Goal: Task Accomplishment & Management: Complete application form

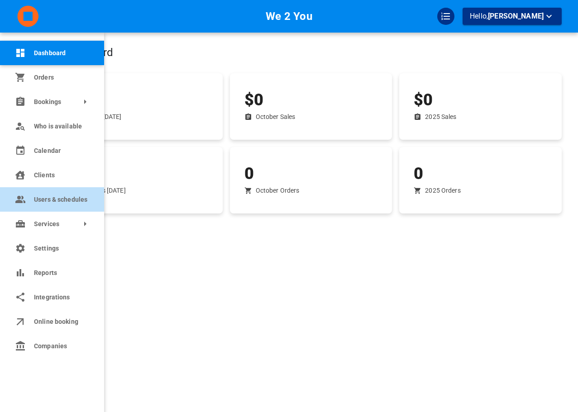
click at [39, 198] on span "Users & schedules" at bounding box center [62, 200] width 57 height 10
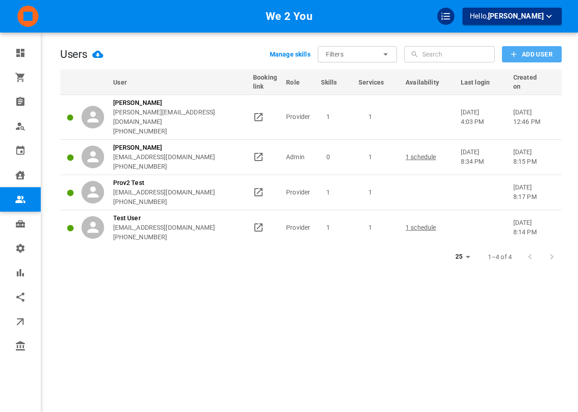
click at [510, 59] on icon "button" at bounding box center [513, 54] width 9 height 9
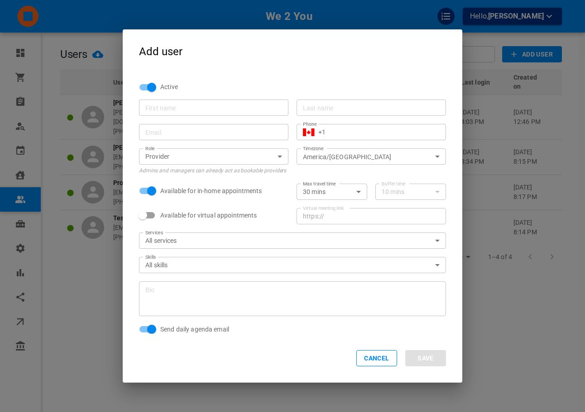
click at [248, 108] on input "First name" at bounding box center [213, 107] width 137 height 9
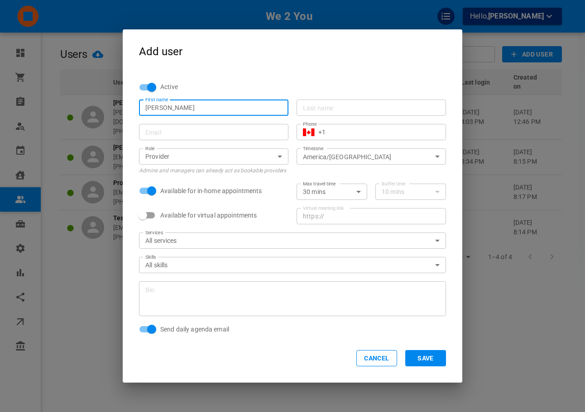
type input "Omar"
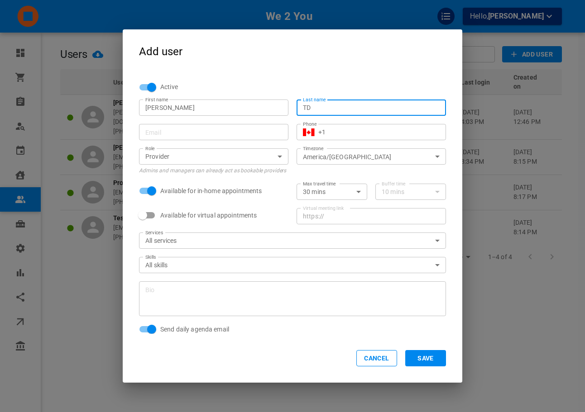
type input "TD"
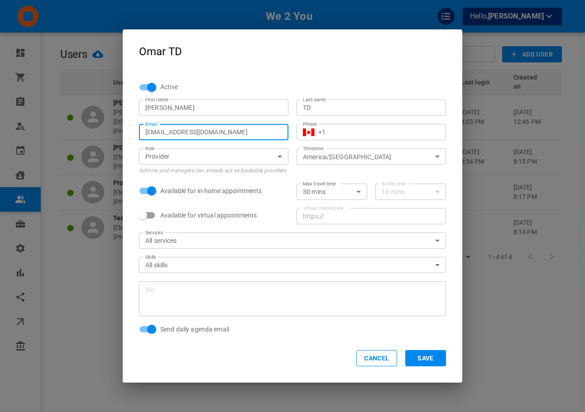
type input "[EMAIL_ADDRESS][DOMAIN_NAME]"
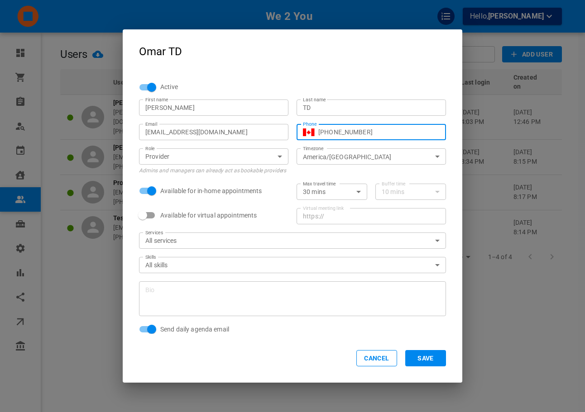
type input "+1 (416) 836-0759"
click at [359, 176] on div "Max travel time 30 mins 30 Max travel time Buffer time 10 mins 10 Buffer time" at bounding box center [366, 188] width 157 height 24
click at [430, 361] on button "Save" at bounding box center [425, 358] width 41 height 16
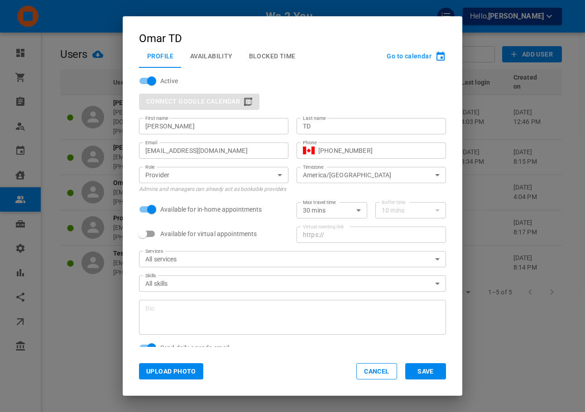
click at [225, 157] on div "omar+otdw2y@gomarketbox.com Email" at bounding box center [213, 151] width 149 height 16
click at [225, 156] on div "omar+otdw2y@gomarketbox.com Email" at bounding box center [213, 151] width 149 height 16
click at [224, 153] on input "[EMAIL_ADDRESS][DOMAIN_NAME]" at bounding box center [213, 150] width 137 height 9
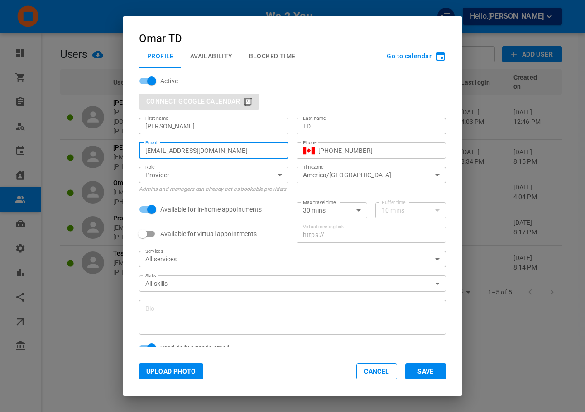
click at [511, 80] on div "Omar TD Profile Availability Blocked Time Go to calendar Active Connect Google …" at bounding box center [292, 206] width 585 height 412
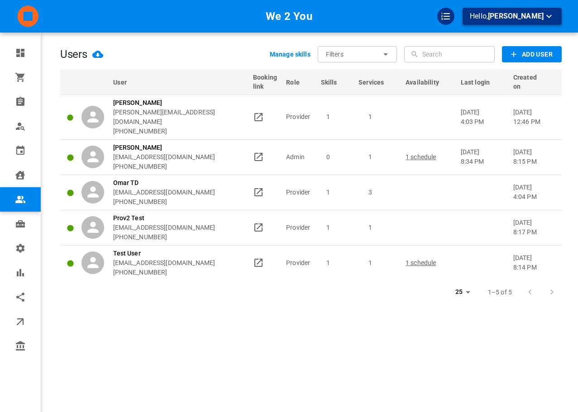
click at [527, 17] on span "Omar Tahir" at bounding box center [516, 16] width 56 height 9
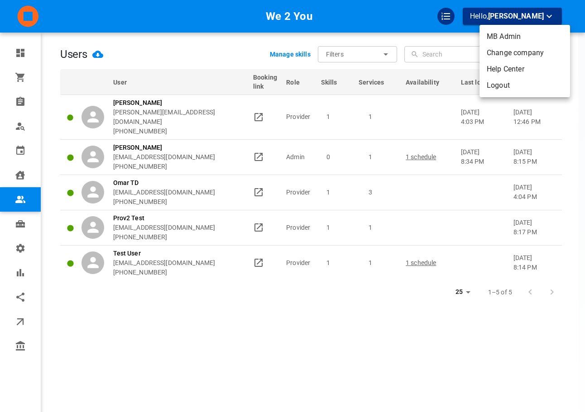
click at [515, 81] on li "Logout" at bounding box center [524, 85] width 91 height 16
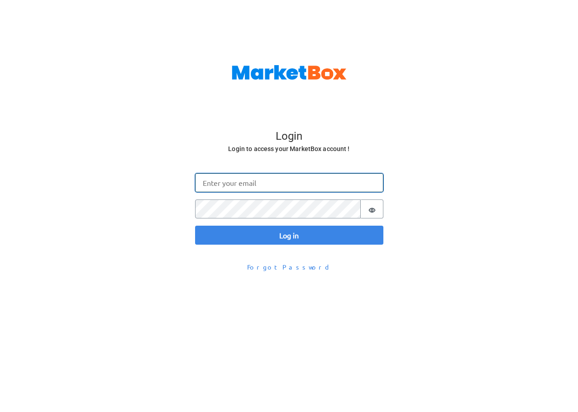
click at [239, 191] on input "Email" at bounding box center [289, 182] width 188 height 19
click at [250, 177] on input "omar@gomarketbox.com" at bounding box center [289, 182] width 188 height 19
click at [250, 179] on input "omar@gomarketbox.com" at bounding box center [289, 182] width 188 height 19
click at [250, 179] on input "[EMAIL_ADDRESS][DOMAIN_NAME]" at bounding box center [289, 182] width 188 height 19
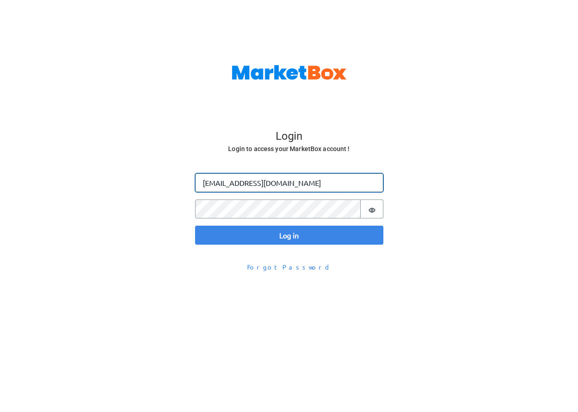
paste input "+otdw2y"
type input "[EMAIL_ADDRESS][DOMAIN_NAME]"
click at [232, 219] on div "Log in Email omar+otdw2y@gomarketbox.com Password Password is hidden Log in" at bounding box center [289, 209] width 188 height 72
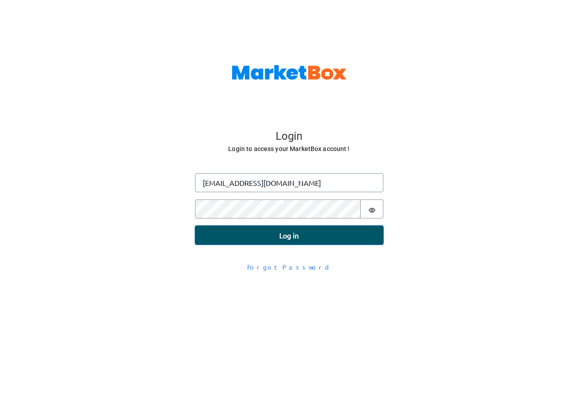
click at [229, 232] on button "Log in" at bounding box center [289, 235] width 188 height 19
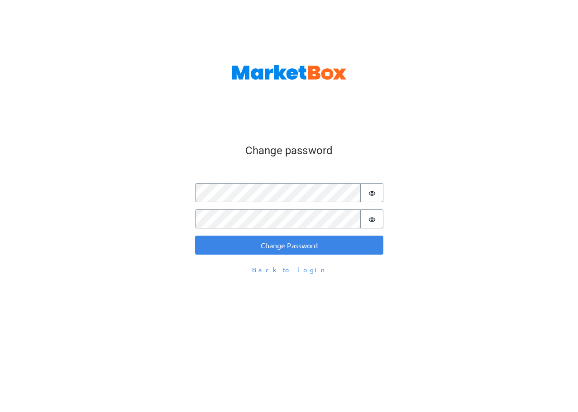
click at [283, 207] on fieldset "Change password Password Password is hidden Confirm Password Password is hidden…" at bounding box center [289, 209] width 188 height 138
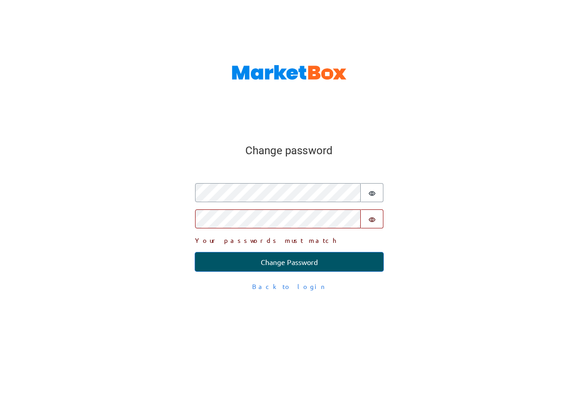
click at [245, 254] on button "Change Password" at bounding box center [289, 262] width 188 height 19
click at [223, 256] on button "Change Password" at bounding box center [289, 262] width 188 height 19
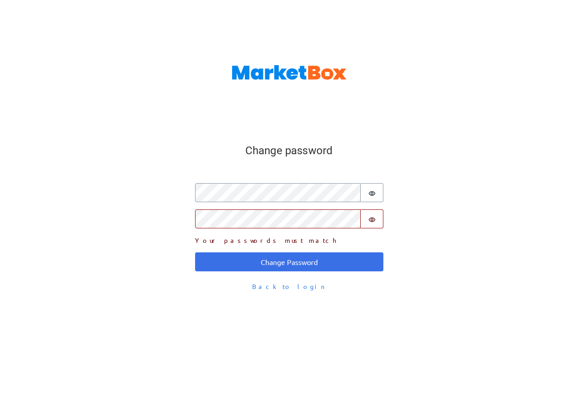
click at [226, 272] on fieldset "Change password Password Password is hidden Confirm Password Password is hidden…" at bounding box center [289, 217] width 188 height 155
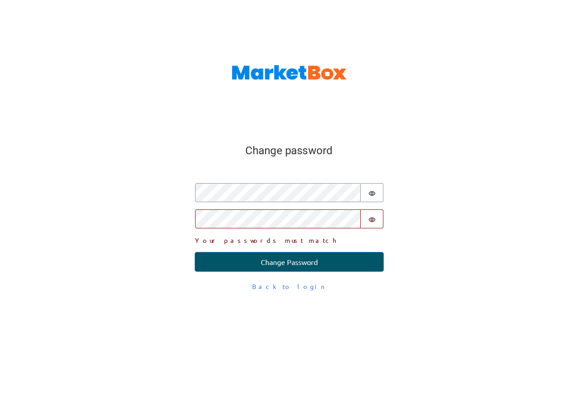
click at [226, 269] on button "Change Password" at bounding box center [289, 262] width 188 height 19
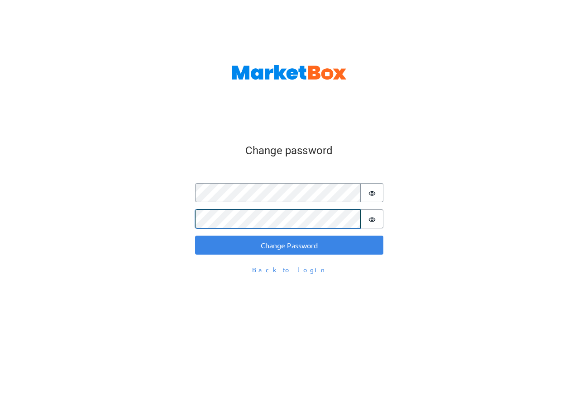
click at [195, 236] on button "Change Password" at bounding box center [289, 245] width 188 height 19
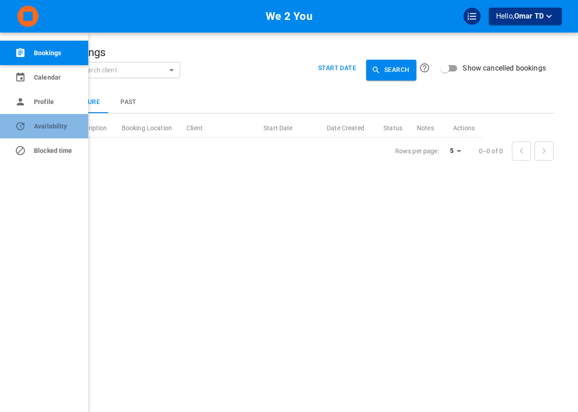
click at [20, 115] on link "Availability" at bounding box center [44, 126] width 88 height 24
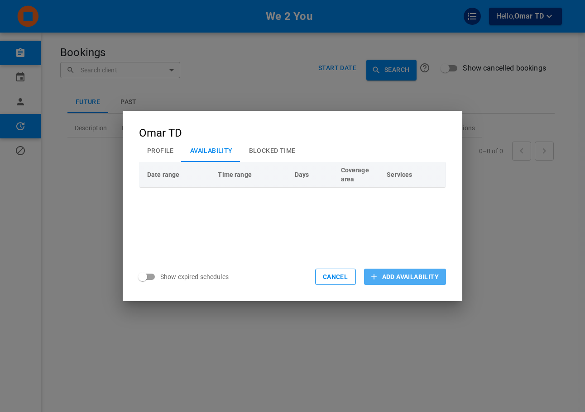
click at [388, 274] on span "Add Availability" at bounding box center [410, 276] width 57 height 9
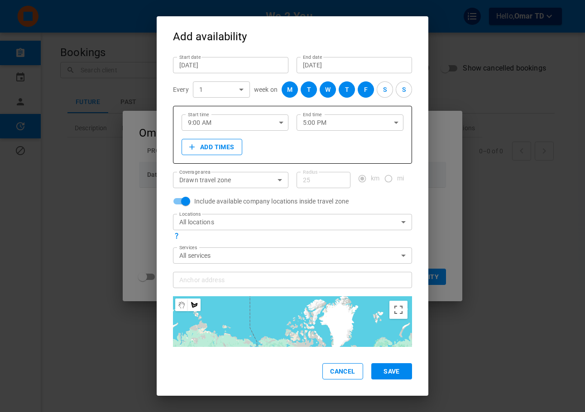
click at [201, 66] on input "[DATE]" at bounding box center [230, 65] width 103 height 9
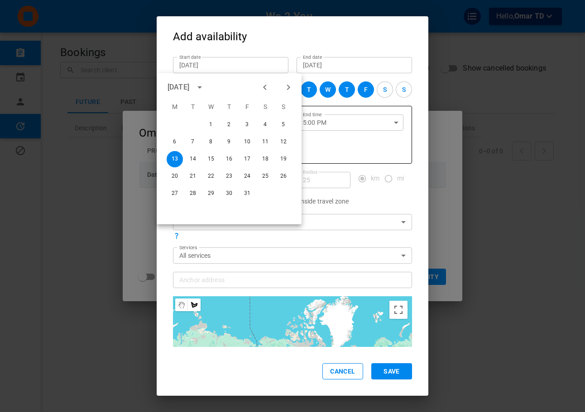
click at [263, 42] on h2 "Add availability" at bounding box center [293, 32] width 272 height 33
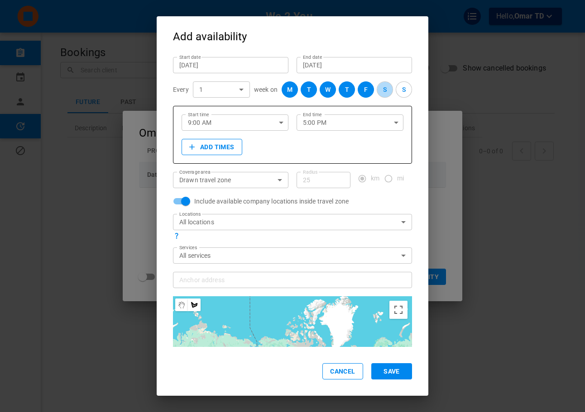
click at [377, 92] on button "S" at bounding box center [385, 89] width 16 height 16
click at [396, 91] on button "S" at bounding box center [404, 89] width 16 height 16
click at [236, 266] on div "Start date Oct 13, 2025 Start date End date Oct 13, 2035 End date Every 1 1 ​ w…" at bounding box center [288, 248] width 247 height 398
click at [237, 274] on div "Anchor address" at bounding box center [292, 280] width 239 height 16
click at [237, 274] on input "Anchor address Anchor address" at bounding box center [287, 279] width 225 height 11
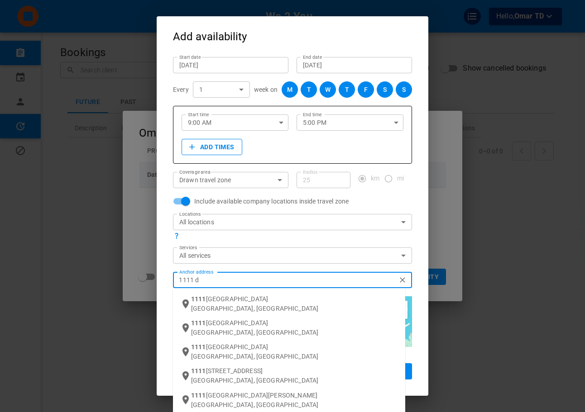
type input "1111 da"
click at [241, 296] on div "1111 Da vis Drive Newmarket, ON, Canada" at bounding box center [294, 304] width 207 height 19
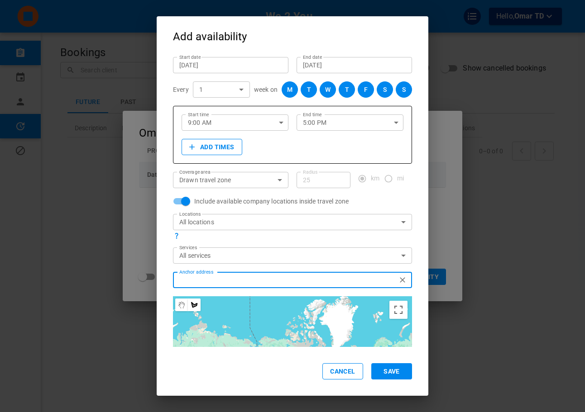
scroll to position [102, 0]
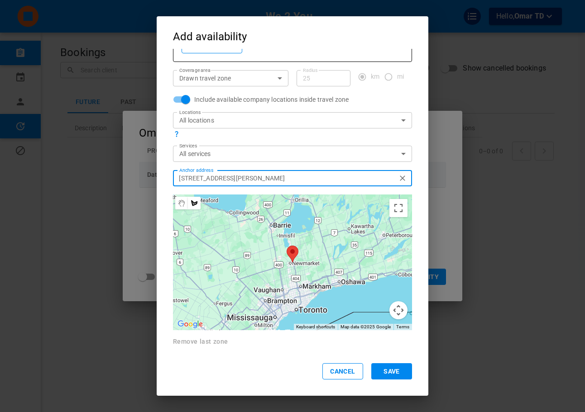
type input "[STREET_ADDRESS][PERSON_NAME]"
click at [215, 227] on div at bounding box center [292, 263] width 232 height 136
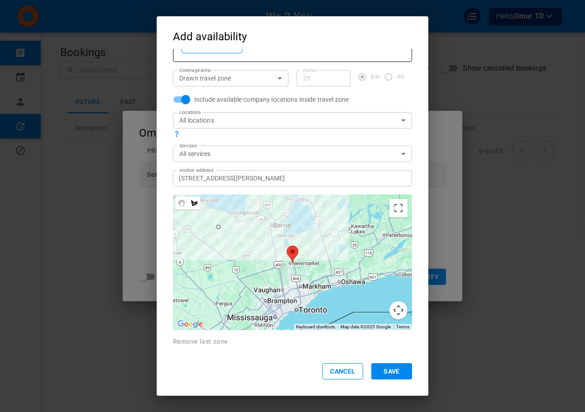
click at [315, 196] on div at bounding box center [292, 263] width 232 height 136
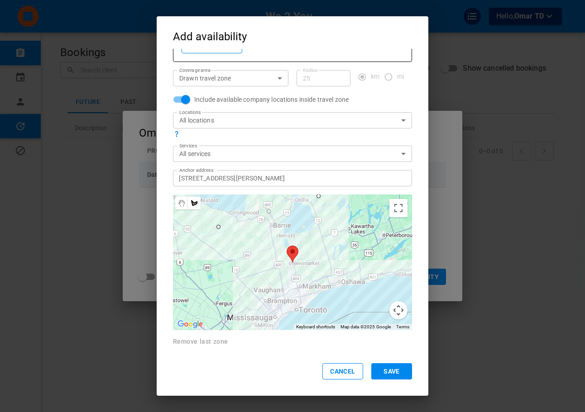
click at [343, 322] on div at bounding box center [292, 263] width 232 height 136
click at [236, 326] on div at bounding box center [292, 263] width 232 height 136
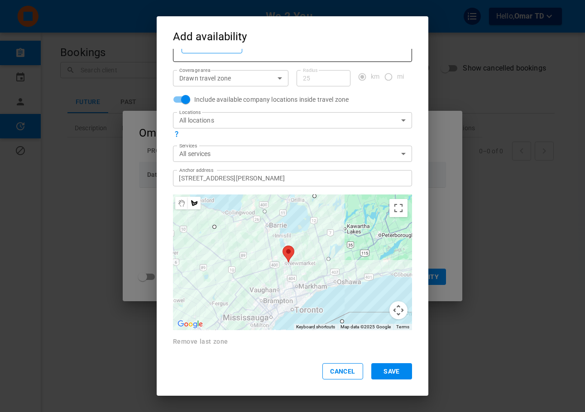
click at [226, 326] on div at bounding box center [292, 263] width 232 height 136
click at [208, 228] on div at bounding box center [292, 263] width 232 height 136
click at [382, 367] on button "Save" at bounding box center [391, 371] width 41 height 16
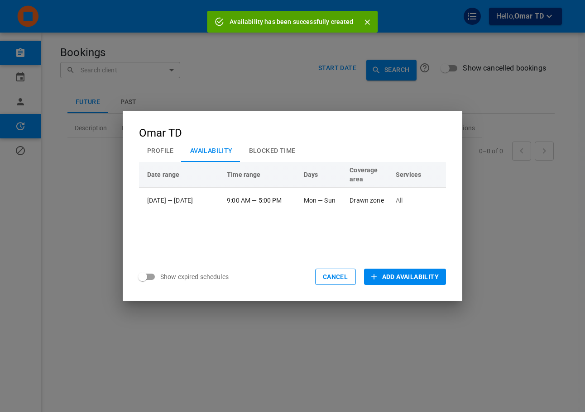
click at [192, 79] on div "Omar TD Profile Availability Blocked Time Date range Time range Days Coverage a…" at bounding box center [292, 206] width 585 height 412
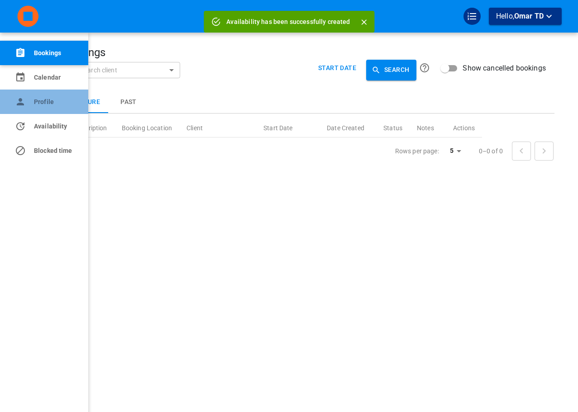
click at [28, 103] on link "Profile" at bounding box center [44, 102] width 88 height 24
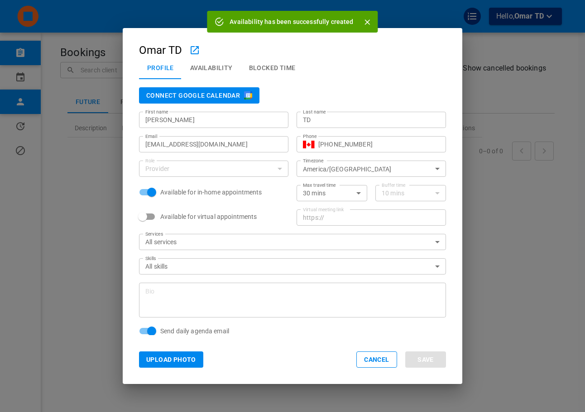
click at [54, 27] on div "Omar TD Profile Availability Blocked Time Connect Google Calendar First name Om…" at bounding box center [292, 206] width 585 height 412
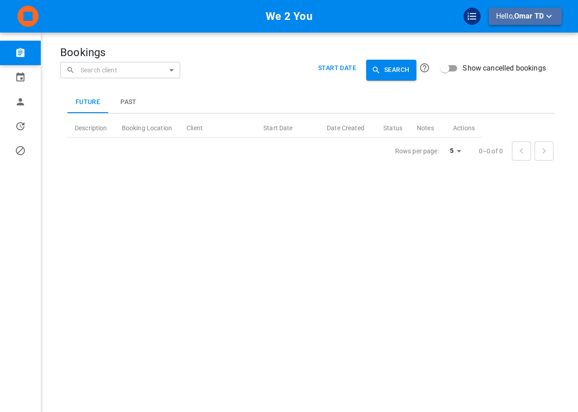
click at [532, 18] on span "Omar TD" at bounding box center [528, 16] width 29 height 9
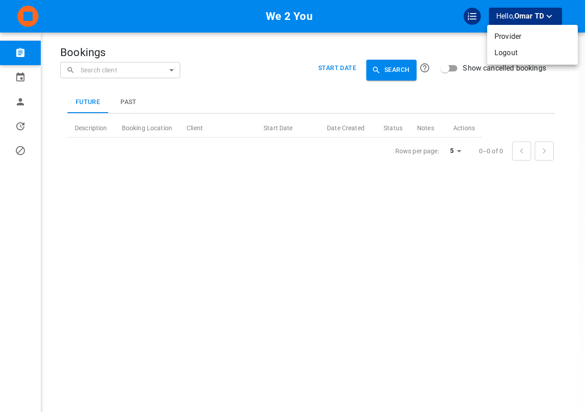
click at [505, 51] on li "Logout" at bounding box center [532, 53] width 91 height 16
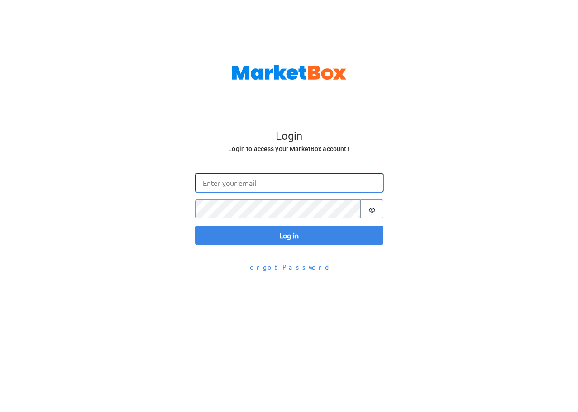
type input "[EMAIL_ADDRESS][DOMAIN_NAME]"
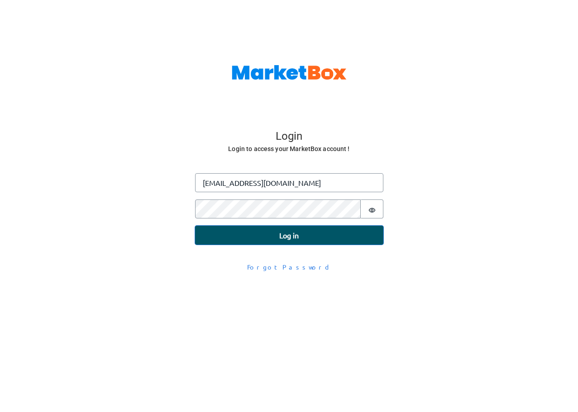
click at [252, 231] on button "Log in" at bounding box center [289, 235] width 188 height 19
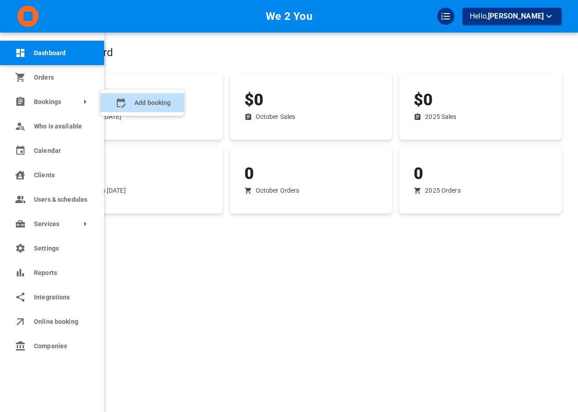
click at [147, 100] on span "Add booking" at bounding box center [152, 103] width 36 height 10
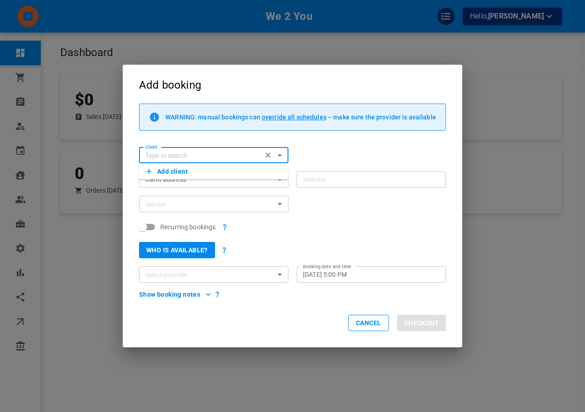
click at [190, 156] on input "Client" at bounding box center [200, 155] width 117 height 11
click at [186, 170] on p "Bing Bong" at bounding box center [213, 169] width 135 height 6
type input "Bing Bong"
type input "[STREET_ADDRESS][PERSON_NAME]"
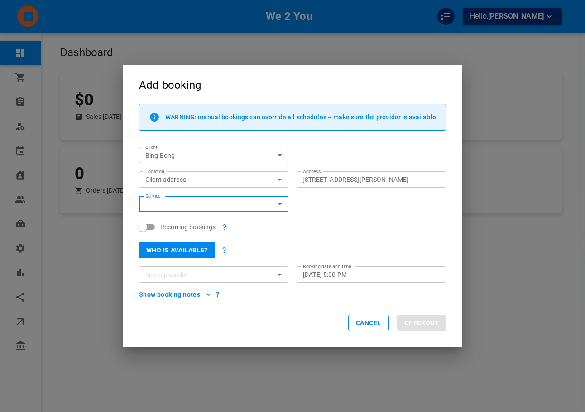
click at [186, 204] on input "Service" at bounding box center [206, 204] width 129 height 11
click at [184, 240] on span "MB Single Booking" at bounding box center [172, 237] width 53 height 7
type input "MB Single Booking"
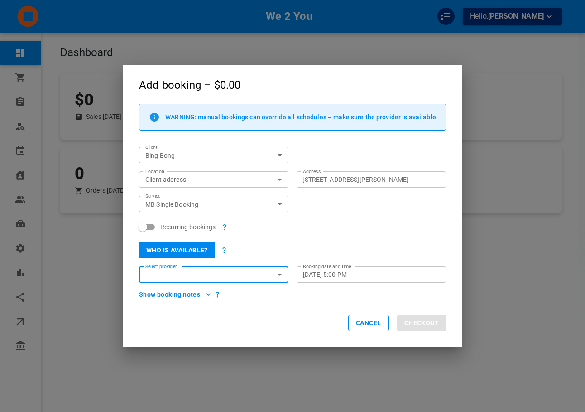
click at [213, 272] on input "Select provider" at bounding box center [206, 274] width 129 height 11
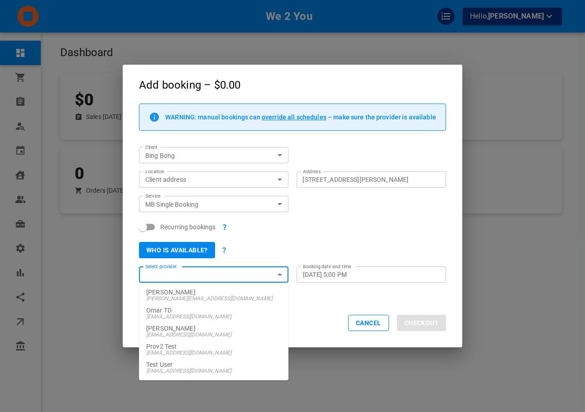
click at [202, 315] on span "[EMAIL_ADDRESS][DOMAIN_NAME]" at bounding box center [213, 317] width 135 height 6
type input "Omar TD"
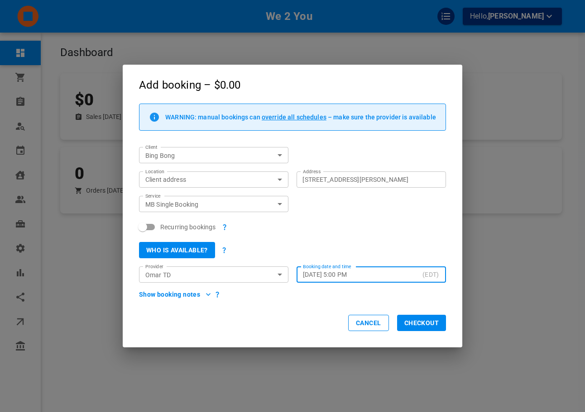
click at [373, 277] on input "[DATE] 5:00 PM" at bounding box center [361, 274] width 116 height 9
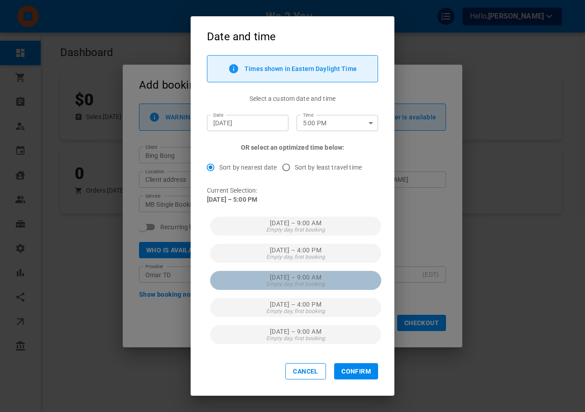
click at [353, 281] on button "Wed, Oct 15 – 9:00 AM Empty day, first booking" at bounding box center [295, 280] width 171 height 19
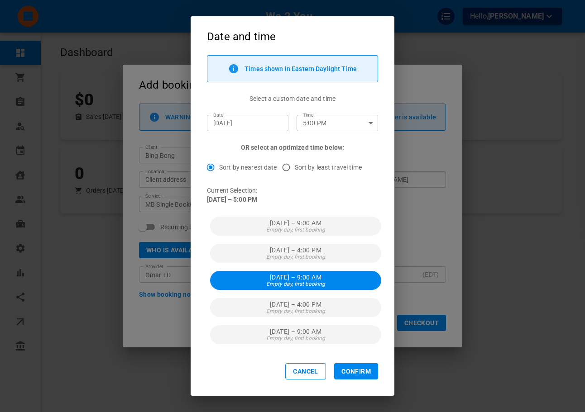
click at [340, 126] on input "5:00 PM" at bounding box center [327, 123] width 63 height 16
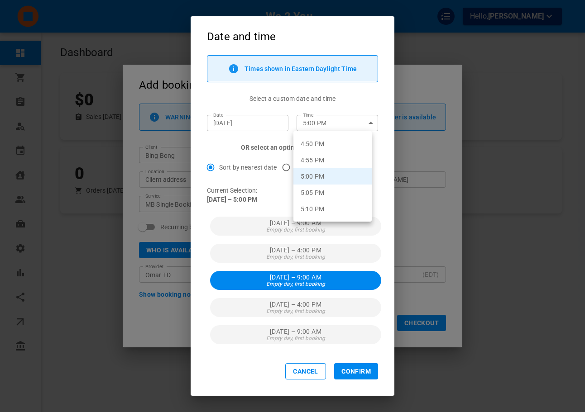
click at [271, 133] on div at bounding box center [292, 206] width 585 height 412
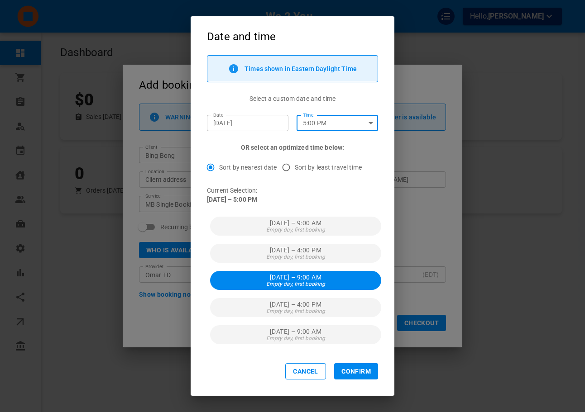
click at [270, 127] on input "Oct 13, 2025" at bounding box center [247, 123] width 69 height 9
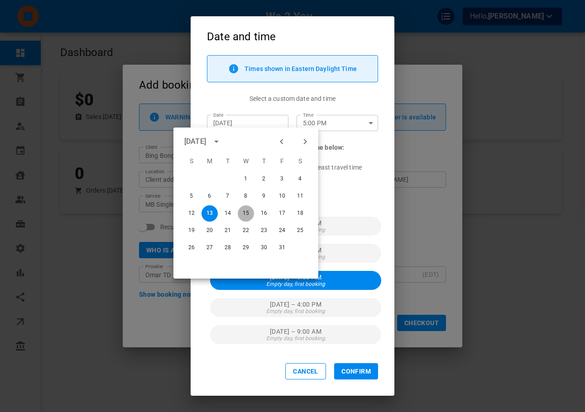
click at [247, 212] on button "15" at bounding box center [246, 213] width 16 height 16
type input "Oct 15, 2025"
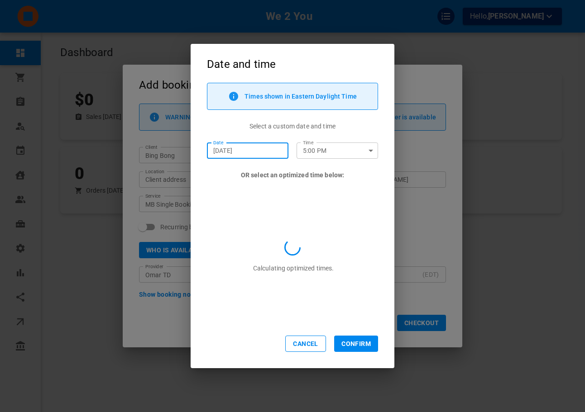
click at [325, 147] on input "5:00 PM" at bounding box center [327, 151] width 63 height 16
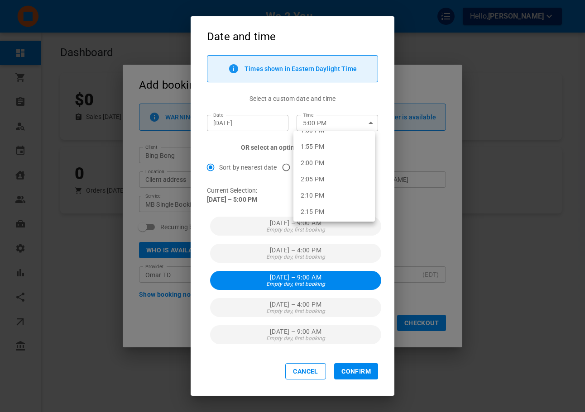
scroll to position [2702, 0]
click at [338, 182] on li "2:00 PM" at bounding box center [333, 178] width 81 height 16
type input "2:00 PM"
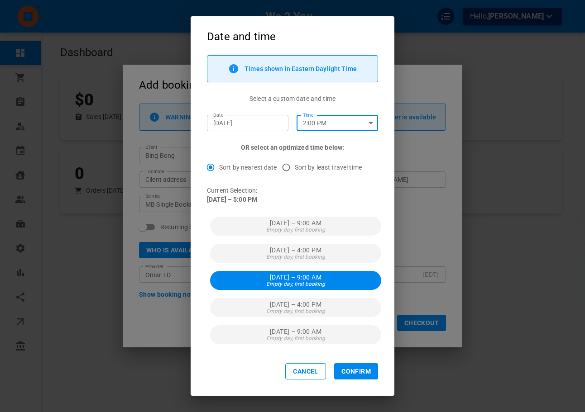
click at [362, 374] on button "Confirm" at bounding box center [356, 371] width 44 height 16
type input "Thu, Oct 16, 2025 – 9:00 AM"
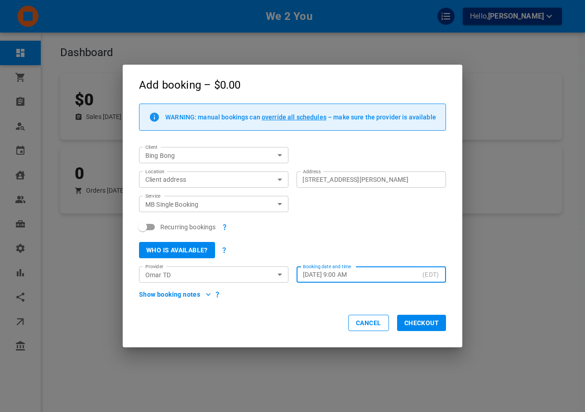
click at [373, 277] on input "Thu, Oct 16, 2025 – 9:00 AM" at bounding box center [361, 274] width 116 height 9
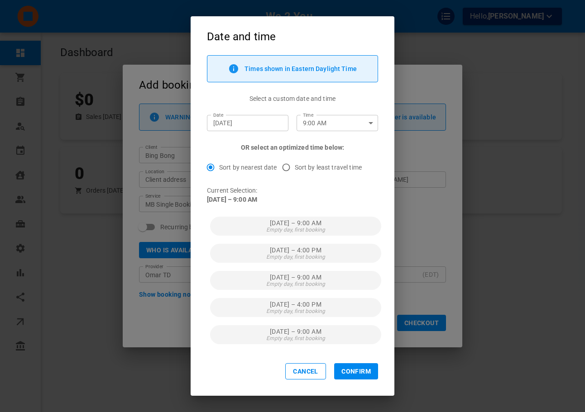
click at [269, 122] on input "Oct 16, 2025" at bounding box center [247, 123] width 69 height 9
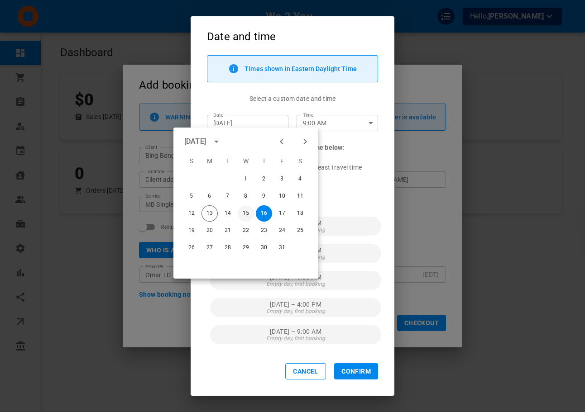
click at [249, 218] on button "15" at bounding box center [246, 213] width 16 height 16
type input "Oct 15, 2025"
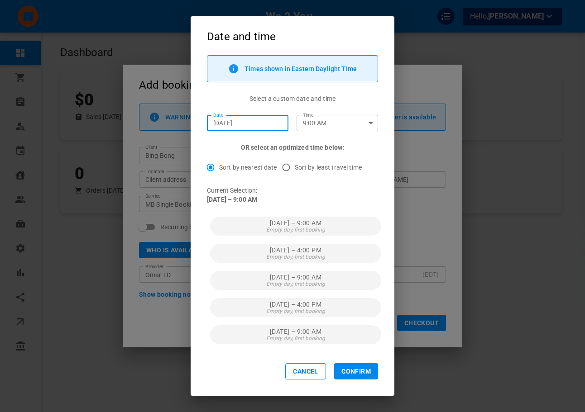
click at [336, 130] on input "9:00 AM" at bounding box center [327, 123] width 63 height 16
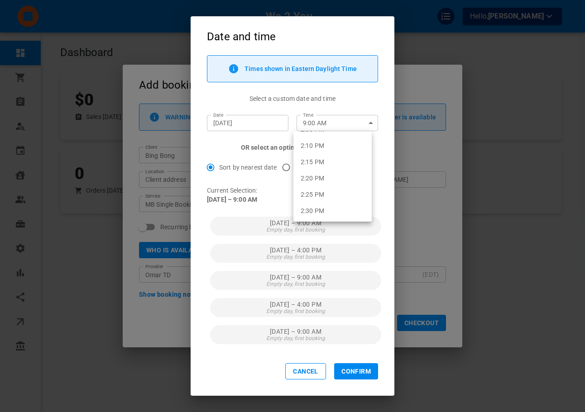
scroll to position [2722, 0]
click at [343, 162] on li "2:00 PM" at bounding box center [332, 158] width 78 height 16
type input "2:00 PM"
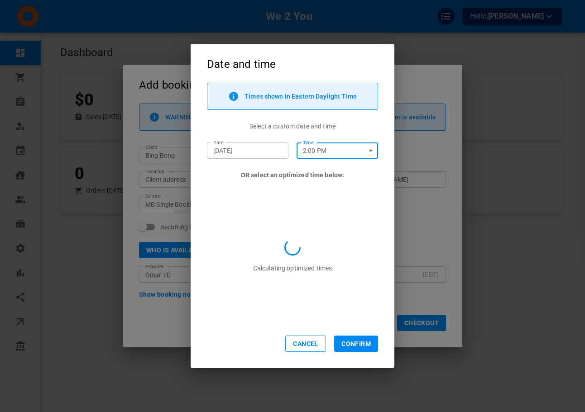
click at [365, 339] on div "Date and time Times shown in Eastern Daylight Time Select a custom date and tim…" at bounding box center [293, 206] width 204 height 324
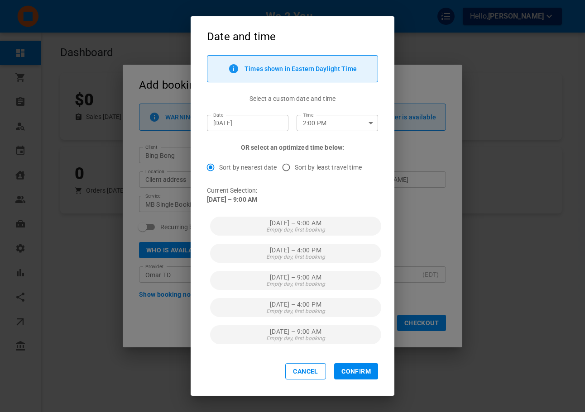
click at [358, 367] on button "Confirm" at bounding box center [356, 371] width 44 height 16
type input "Wed, Oct 15, 2025 – 2:00 PM"
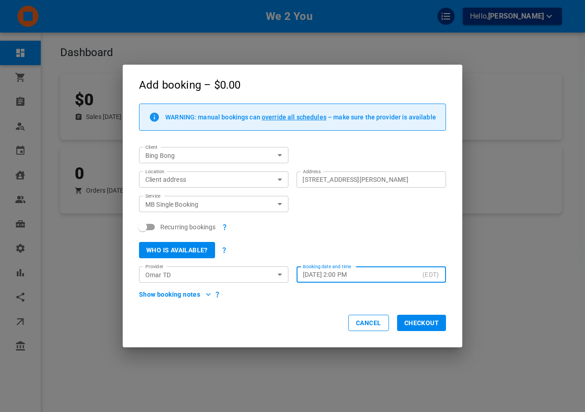
click at [381, 299] on div "WARNING: manual bookings can override all schedules – make sure the provider is…" at bounding box center [292, 202] width 339 height 196
click at [413, 327] on button "Checkout" at bounding box center [421, 323] width 49 height 16
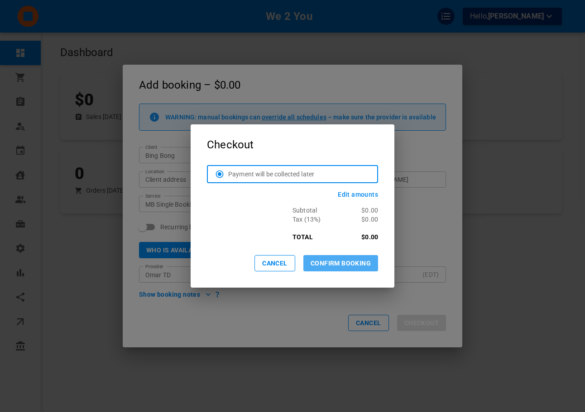
click at [359, 262] on button "CONFIRM BOOKING" at bounding box center [340, 263] width 75 height 16
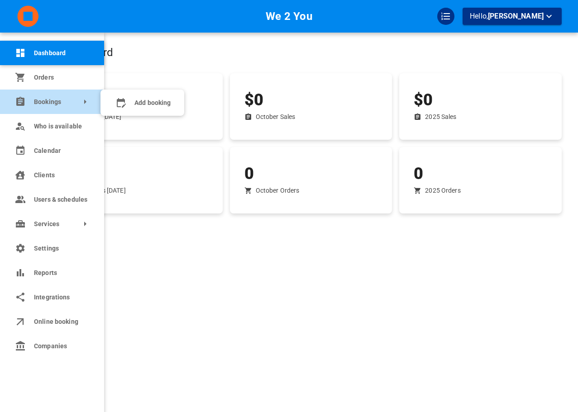
click at [44, 106] on link "Bookings" at bounding box center [52, 102] width 104 height 24
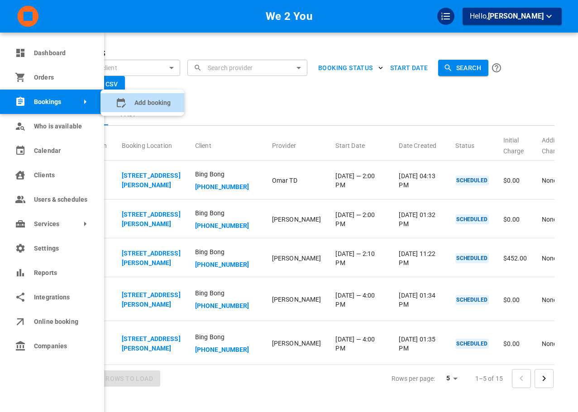
click at [149, 99] on span "Add booking" at bounding box center [152, 103] width 36 height 10
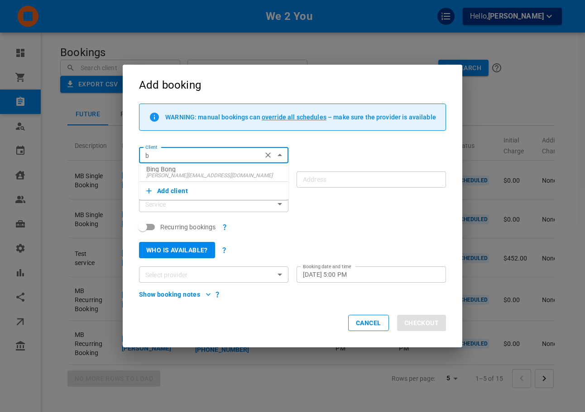
click at [196, 167] on p "Bing Bong" at bounding box center [213, 169] width 135 height 6
type input "Bing Bong"
type input "1111 Davis Dr, Newmarket, ON L3Y 9E5, Canada"
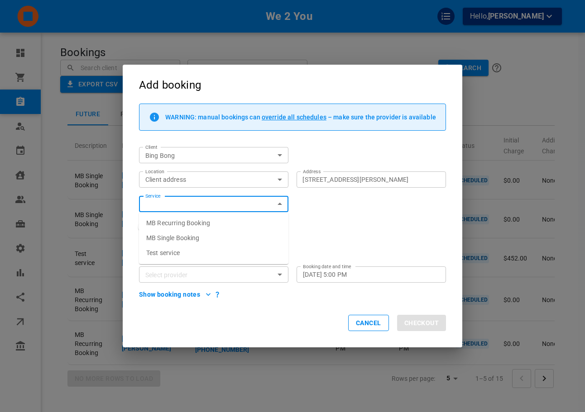
click at [185, 227] on span "MB Recurring Booking" at bounding box center [178, 222] width 64 height 7
type input "MB Recurring Booking"
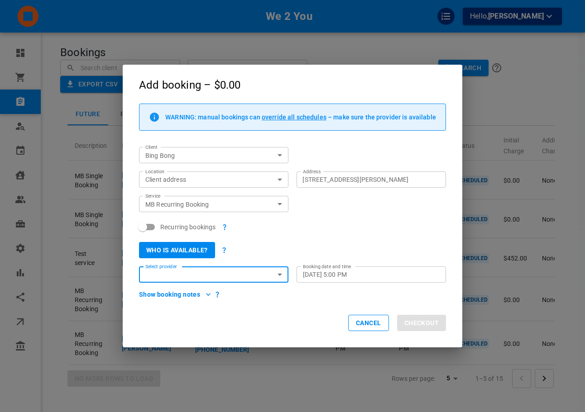
click at [204, 224] on span "Recurring bookings" at bounding box center [187, 227] width 55 height 9
click at [168, 224] on input "Recurring bookings" at bounding box center [143, 227] width 52 height 17
checkbox input "true"
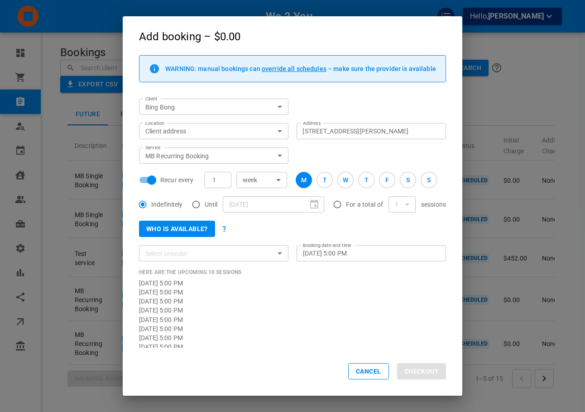
click at [199, 232] on button "Who is available?" at bounding box center [177, 229] width 76 height 16
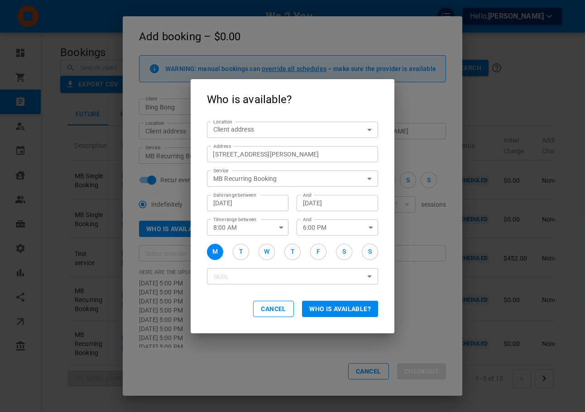
click at [328, 310] on button "Who is available?" at bounding box center [340, 309] width 76 height 16
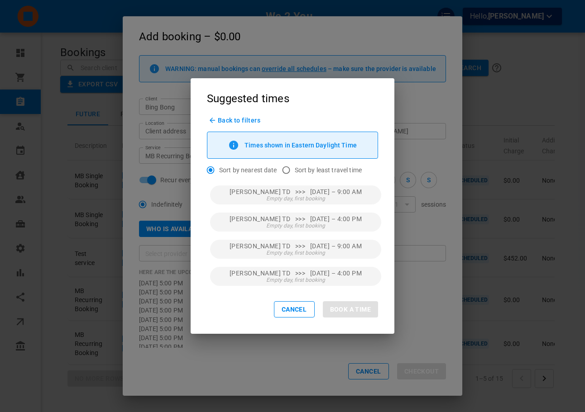
click at [297, 168] on span "Sort by least travel time" at bounding box center [328, 170] width 67 height 9
click at [295, 168] on input "Sort by least travel time" at bounding box center [285, 170] width 17 height 17
radio input "true"
click at [258, 120] on span "Back to filters" at bounding box center [239, 120] width 43 height 7
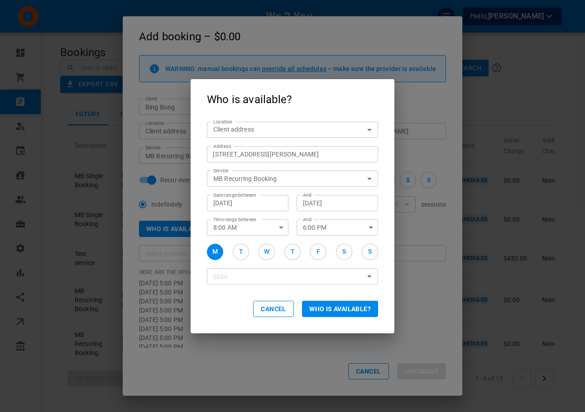
click at [295, 212] on div "And 6:00 PM And" at bounding box center [333, 223] width 90 height 24
click at [236, 253] on button "T" at bounding box center [241, 252] width 16 height 16
click at [270, 255] on button "W" at bounding box center [266, 252] width 16 height 16
click at [285, 253] on button "T" at bounding box center [292, 252] width 16 height 16
click at [311, 253] on button "F" at bounding box center [318, 252] width 16 height 16
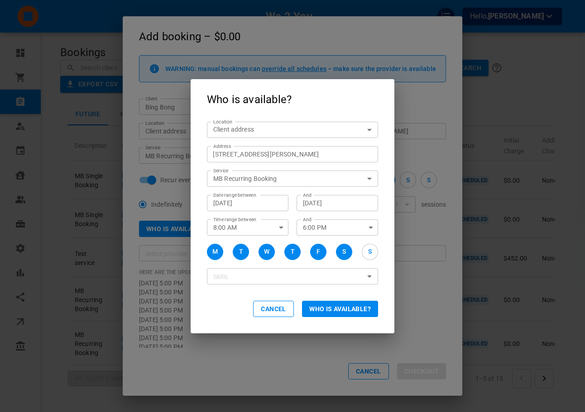
click at [338, 251] on button "S" at bounding box center [344, 252] width 16 height 16
click at [362, 249] on button "S" at bounding box center [370, 252] width 16 height 16
click at [341, 252] on button "S" at bounding box center [344, 252] width 16 height 16
drag, startPoint x: 361, startPoint y: 252, endPoint x: 368, endPoint y: 253, distance: 7.4
click at [367, 252] on div "M T W T F S S" at bounding box center [292, 252] width 171 height 16
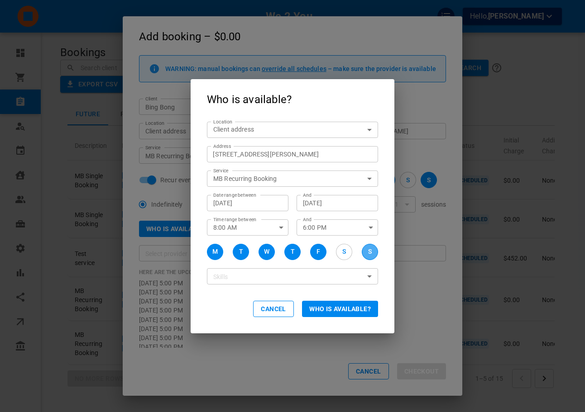
click at [368, 254] on div "S" at bounding box center [370, 252] width 4 height 10
click at [323, 249] on button "F" at bounding box center [318, 252] width 16 height 16
click at [287, 251] on button "T" at bounding box center [292, 252] width 16 height 16
click at [258, 250] on div "M T W T F S S" at bounding box center [292, 252] width 171 height 16
click at [262, 252] on button "W" at bounding box center [266, 252] width 16 height 16
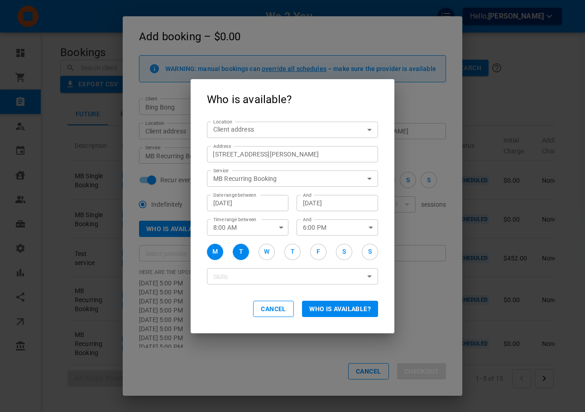
click at [237, 251] on button "T" at bounding box center [241, 252] width 16 height 16
click at [219, 251] on button "M" at bounding box center [215, 252] width 16 height 16
click at [272, 254] on button "W" at bounding box center [266, 252] width 16 height 16
click at [212, 251] on div "M" at bounding box center [214, 252] width 5 height 10
click at [359, 308] on button "Who is available?" at bounding box center [340, 309] width 76 height 16
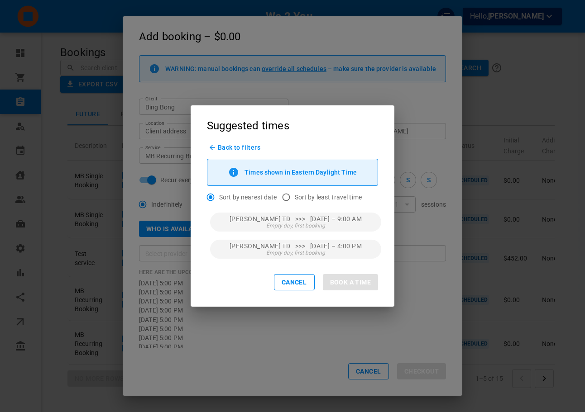
click at [248, 152] on div "Back to filters Times shown in Eastern Daylight Time Sort by nearest date Sort …" at bounding box center [293, 172] width 204 height 56
click at [244, 150] on span "Back to filters" at bounding box center [239, 147] width 43 height 7
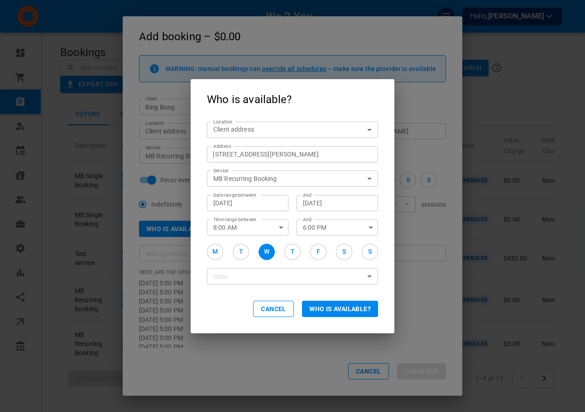
click at [286, 309] on button "Cancel" at bounding box center [273, 309] width 41 height 16
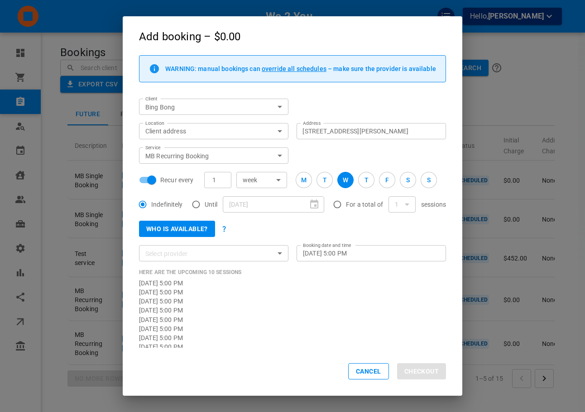
click at [403, 284] on div "Mon, Oct 13, 2025 – 5:00 PM" at bounding box center [292, 283] width 307 height 9
click at [156, 183] on input "Recur every" at bounding box center [152, 180] width 52 height 17
checkbox input "false"
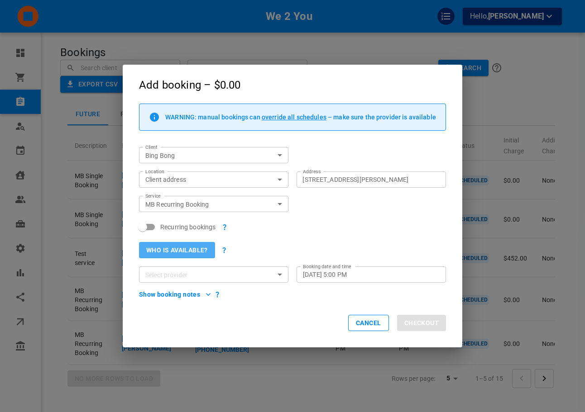
click at [189, 255] on button "Who is available?" at bounding box center [177, 250] width 76 height 16
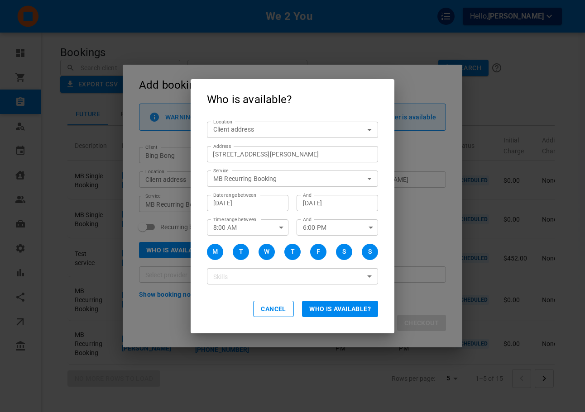
click at [302, 298] on div "Cancel Who is available?" at bounding box center [293, 310] width 204 height 48
click at [318, 310] on button "Who is available?" at bounding box center [340, 309] width 76 height 16
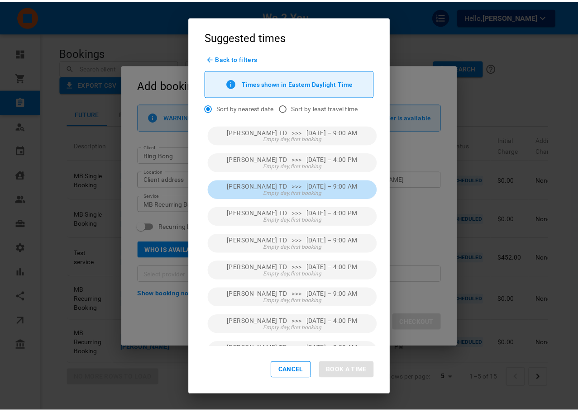
scroll to position [120, 0]
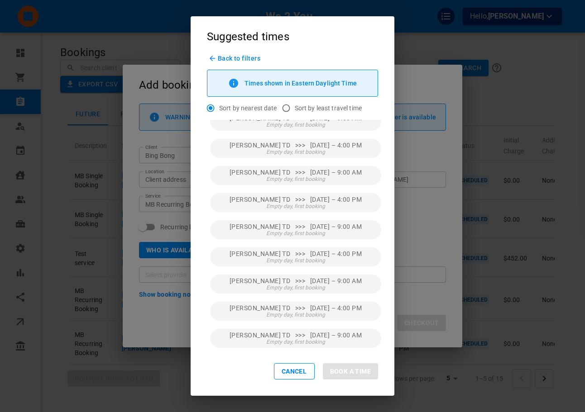
click at [448, 248] on div "Suggested times Back to filters Times shown in Eastern Daylight Time Sort by ne…" at bounding box center [292, 206] width 585 height 412
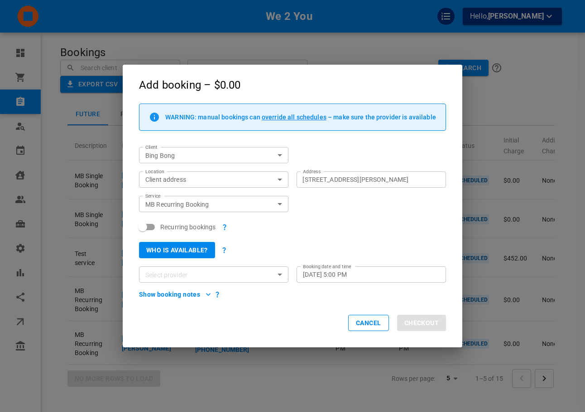
click at [480, 210] on div "Add booking – $0.00 WARNING: manual bookings can override all schedules – make …" at bounding box center [292, 206] width 585 height 412
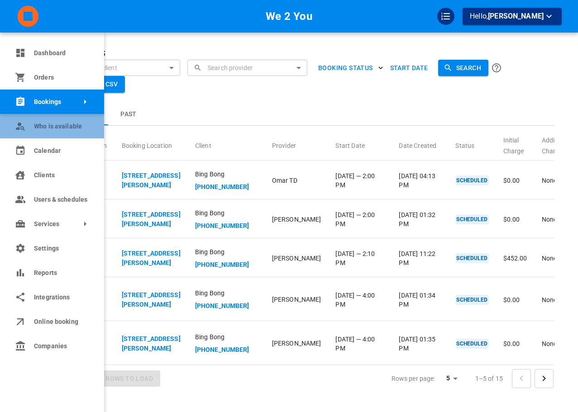
click at [72, 123] on span "Who is available" at bounding box center [62, 127] width 57 height 10
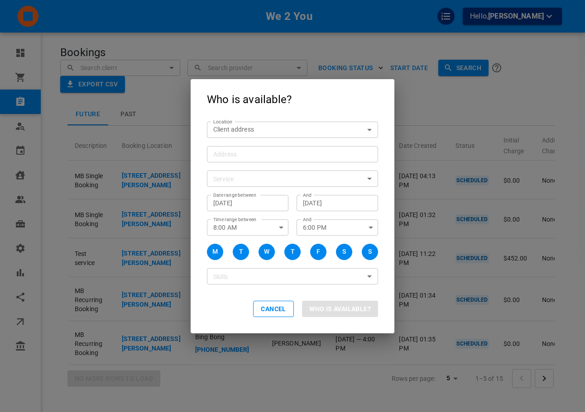
click at [264, 303] on button "Cancel" at bounding box center [273, 309] width 41 height 16
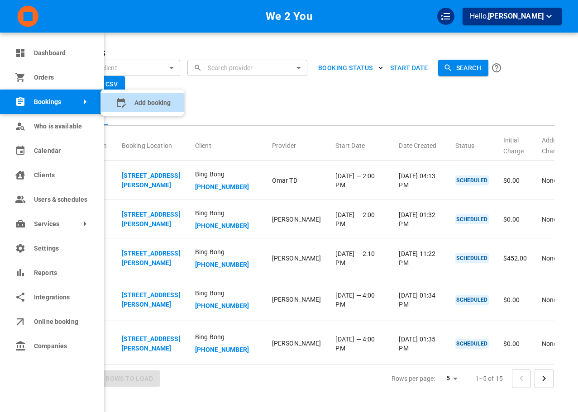
click at [123, 105] on icon at bounding box center [121, 103] width 9 height 10
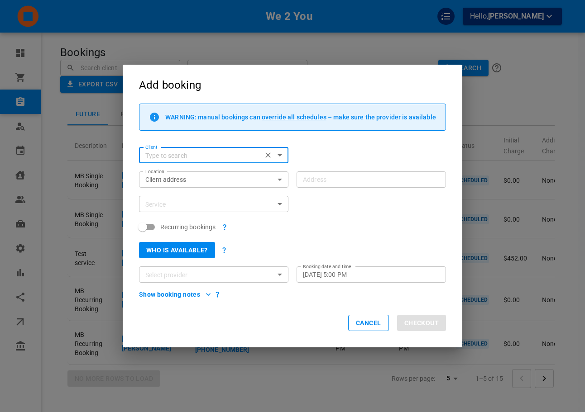
click at [214, 160] on input "Client" at bounding box center [200, 155] width 117 height 11
click at [214, 161] on input "Client" at bounding box center [200, 155] width 117 height 11
click at [200, 168] on p "Bing Bong" at bounding box center [213, 169] width 135 height 6
type input "Bing Bong"
type input "[STREET_ADDRESS][PERSON_NAME]"
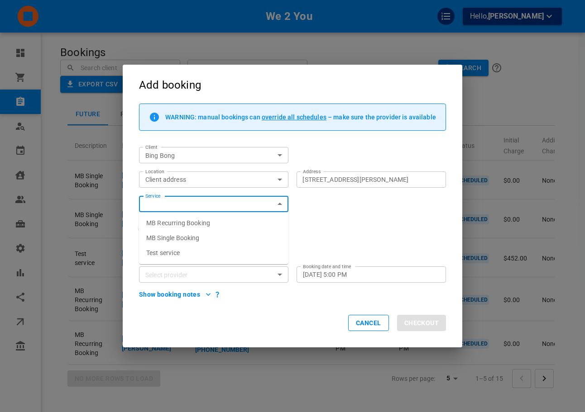
click at [206, 221] on span "MB Recurring Booking" at bounding box center [178, 222] width 64 height 7
type input "MB Recurring Booking"
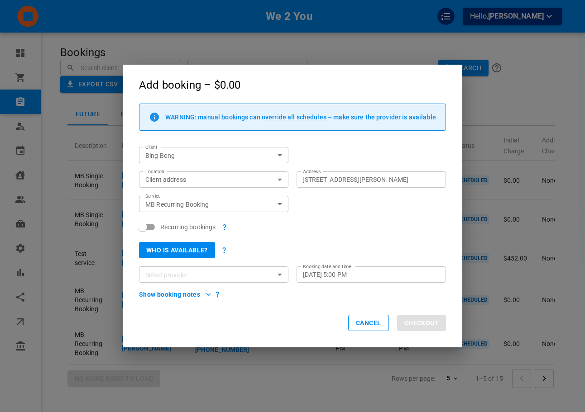
click at [153, 225] on input "Recurring bookings" at bounding box center [143, 227] width 52 height 17
checkbox input "true"
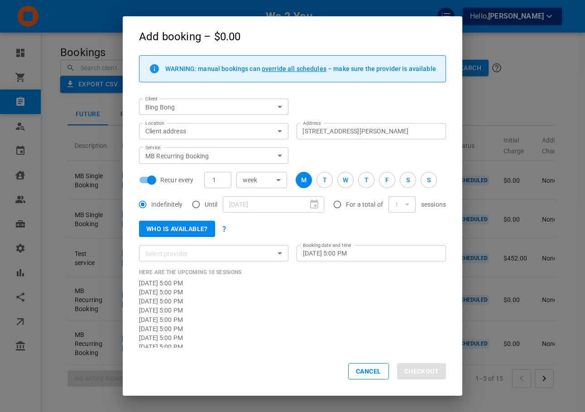
click at [253, 253] on input "Select provider" at bounding box center [206, 253] width 129 height 11
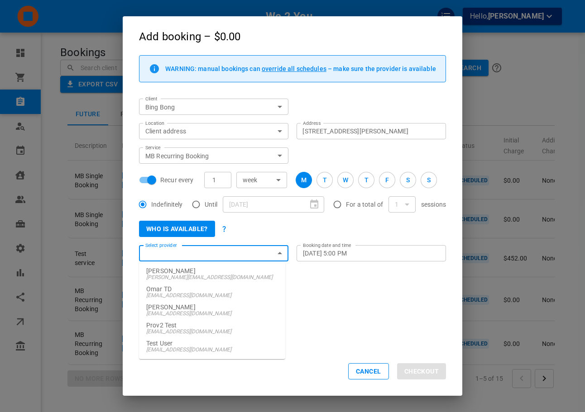
click at [220, 286] on p "Omar TD" at bounding box center [212, 289] width 132 height 6
type input "Omar TD"
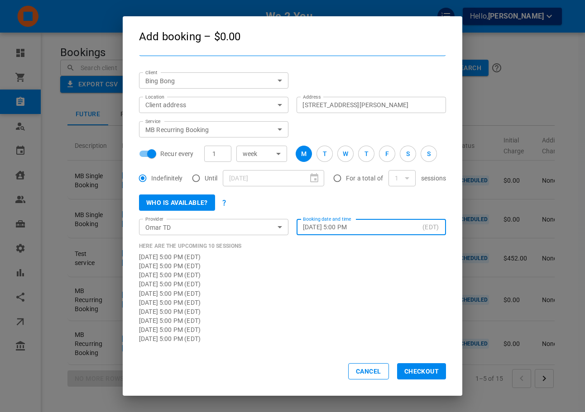
scroll to position [38, 0]
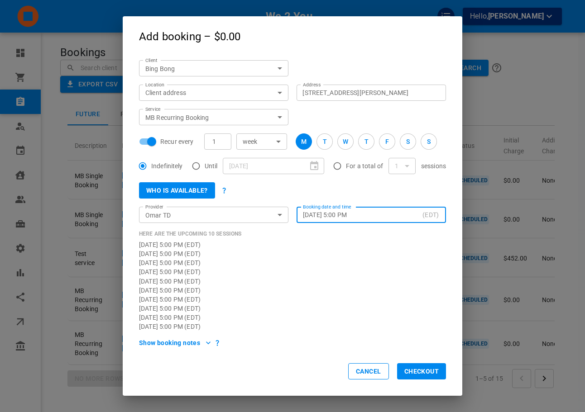
click at [370, 216] on input "[DATE] 5:00 PM" at bounding box center [361, 214] width 116 height 9
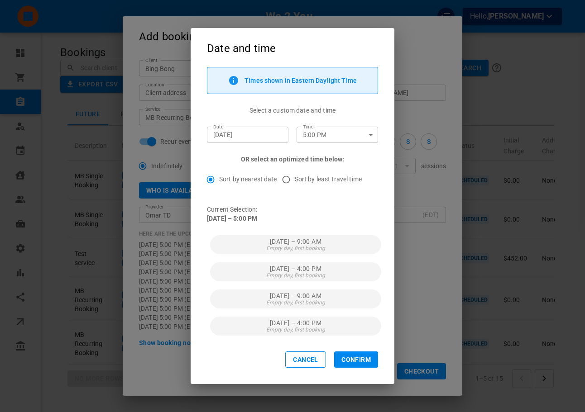
click at [238, 138] on input "[DATE]" at bounding box center [247, 134] width 69 height 9
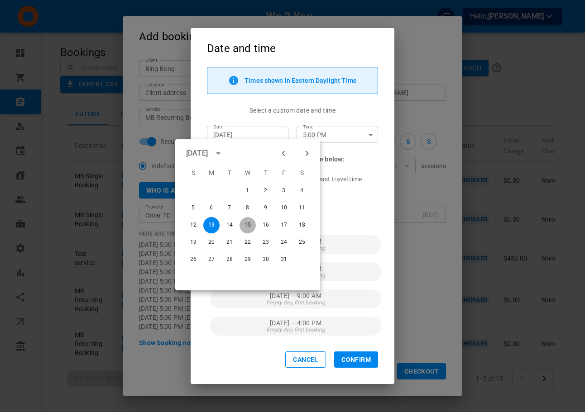
click at [243, 226] on button "15" at bounding box center [247, 225] width 16 height 16
type input "[DATE]"
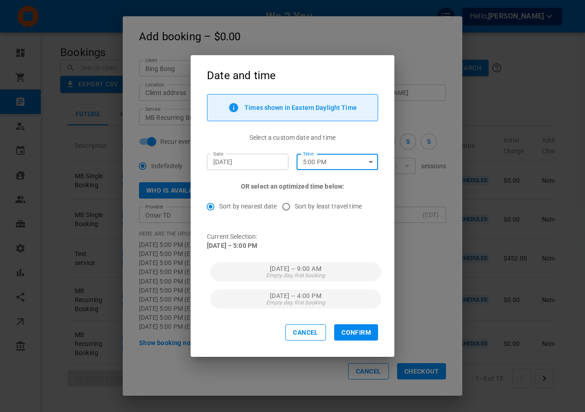
click at [316, 165] on input "5:00 PM" at bounding box center [327, 162] width 63 height 16
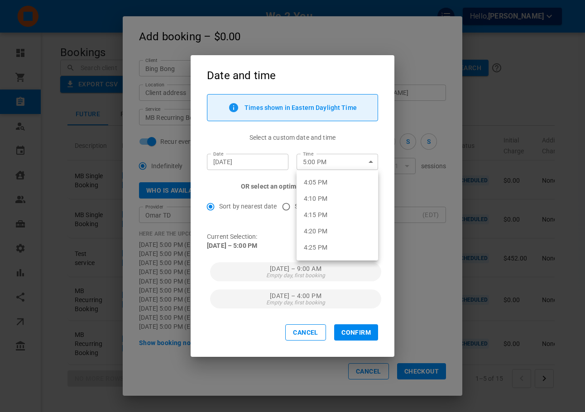
scroll to position [3109, 0]
click at [332, 203] on li "4:00 PM" at bounding box center [336, 201] width 81 height 16
type input "4:00 PM"
click at [372, 191] on div "Times shown in Eastern Daylight Time Select a custom date and time Date Oct 15,…" at bounding box center [293, 201] width 204 height 215
click at [354, 334] on button "Confirm" at bounding box center [356, 332] width 44 height 16
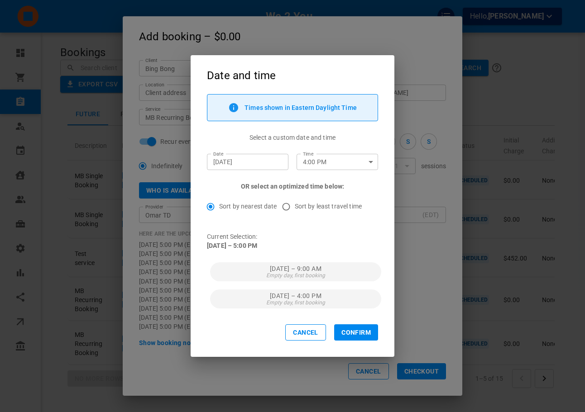
type input "Wed, Oct 15, 2025 – 4:00 PM"
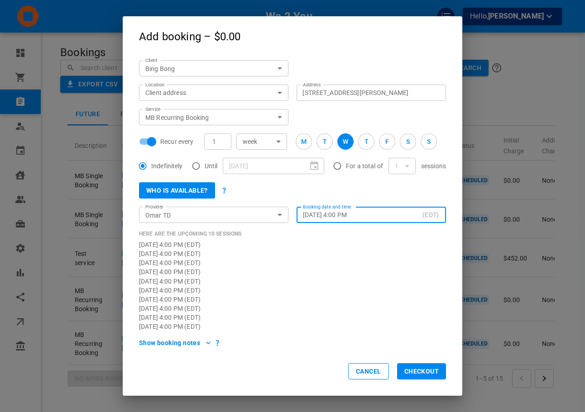
click at [418, 372] on button "Checkout" at bounding box center [421, 371] width 49 height 16
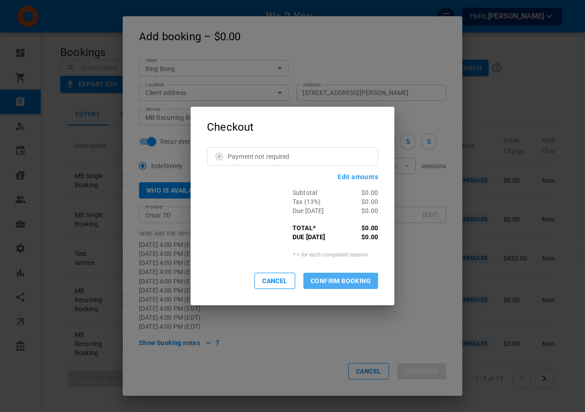
click at [371, 277] on button "CONFIRM BOOKING" at bounding box center [340, 281] width 75 height 16
checkbox input "false"
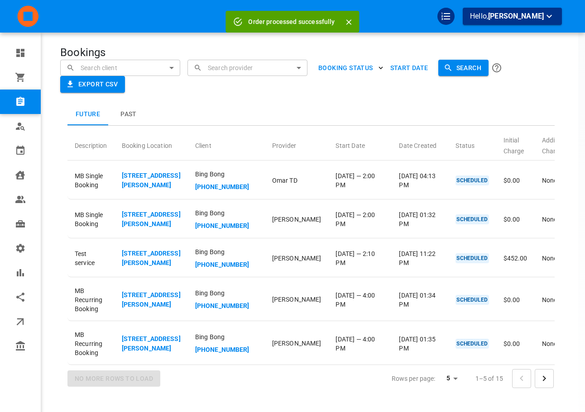
scroll to position [0, 0]
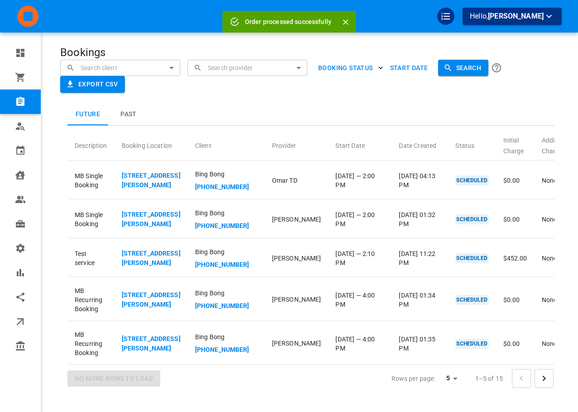
click at [229, 85] on div "Future Past Description Booking Location Client Provider Start Date Date Create…" at bounding box center [293, 229] width 538 height 345
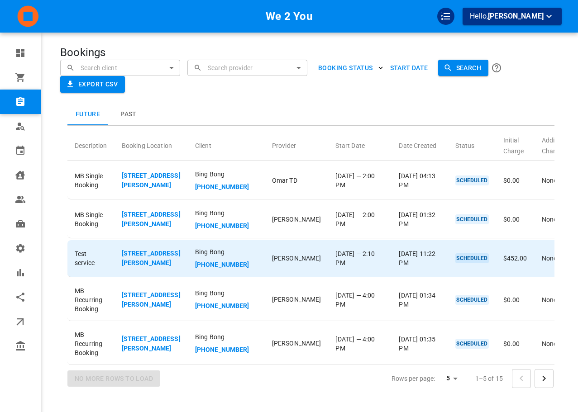
drag, startPoint x: 281, startPoint y: 134, endPoint x: 342, endPoint y: 358, distance: 232.2
click at [342, 277] on td "Wed, Oct 15 — 2:10 PM" at bounding box center [359, 258] width 63 height 37
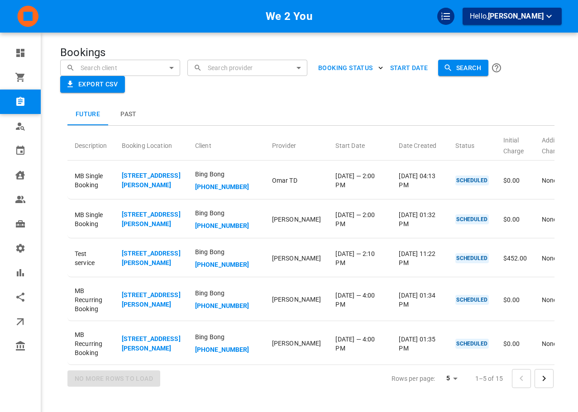
drag, startPoint x: 303, startPoint y: 93, endPoint x: 442, endPoint y: 85, distance: 139.2
click at [442, 85] on div "Future Past Description Booking Location Client Provider Start Date Date Create…" at bounding box center [293, 229] width 538 height 345
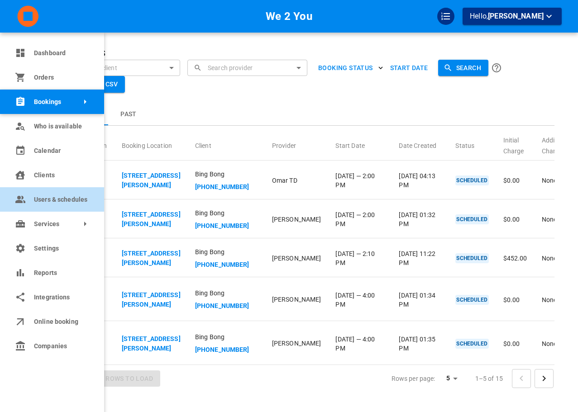
click at [32, 201] on link "Users & schedules" at bounding box center [52, 199] width 104 height 24
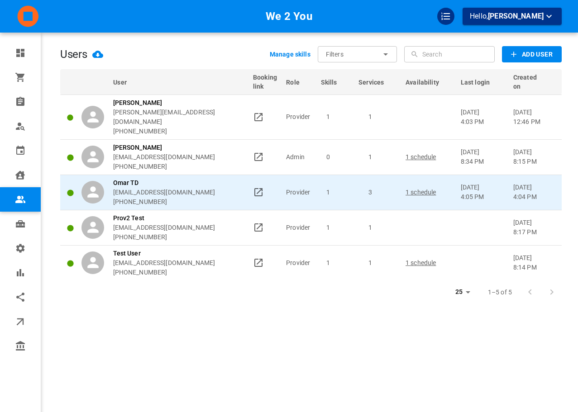
click at [160, 188] on p "[EMAIL_ADDRESS][DOMAIN_NAME]" at bounding box center [164, 193] width 102 height 10
copy p "[EMAIL_ADDRESS][DOMAIN_NAME]"
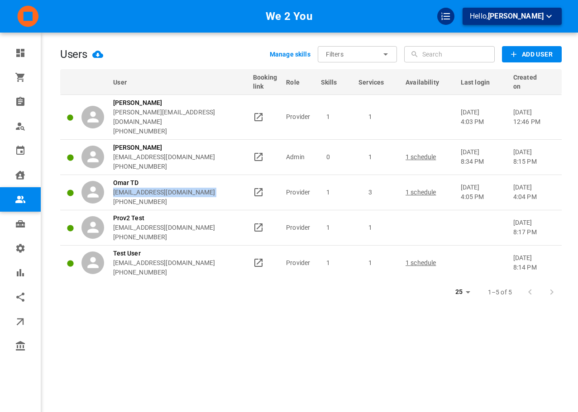
click at [543, 10] on button "Hello, Omar Tahir" at bounding box center [511, 16] width 99 height 17
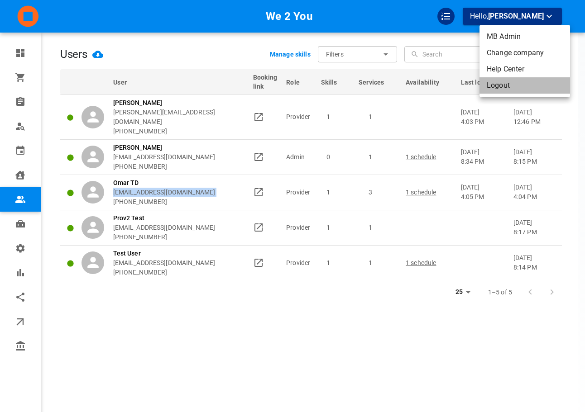
click at [514, 80] on li "Logout" at bounding box center [524, 85] width 91 height 16
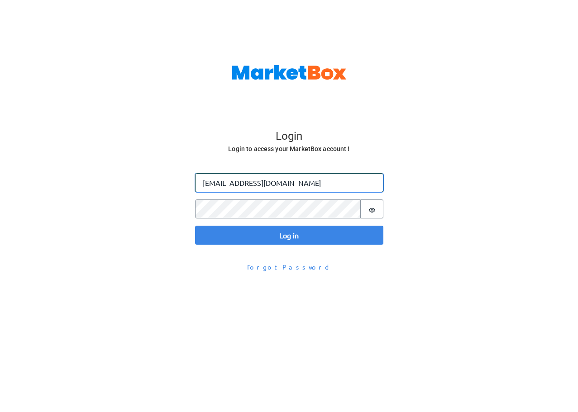
click at [254, 186] on input "[EMAIL_ADDRESS][DOMAIN_NAME]" at bounding box center [289, 182] width 188 height 19
paste input "+otdw2y"
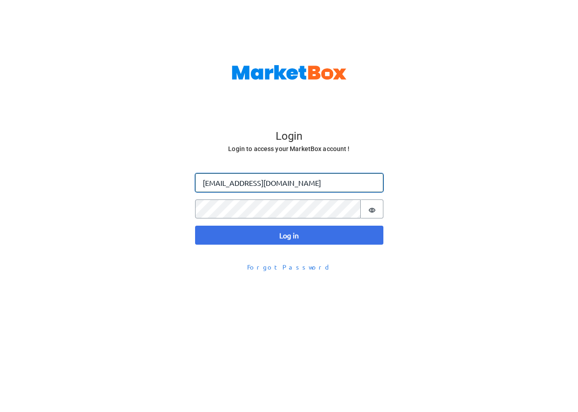
type input "[EMAIL_ADDRESS][DOMAIN_NAME]"
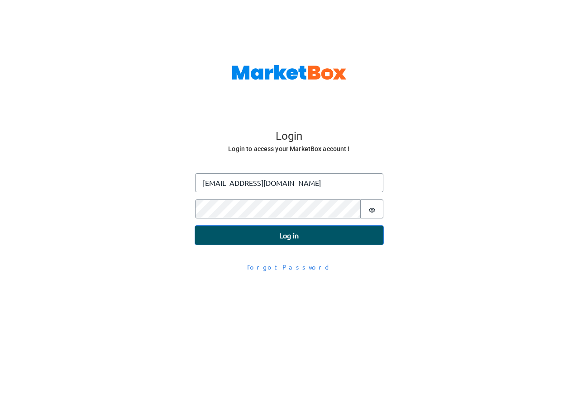
click at [234, 229] on button "Log in" at bounding box center [289, 235] width 188 height 19
